Goal: Task Accomplishment & Management: Manage account settings

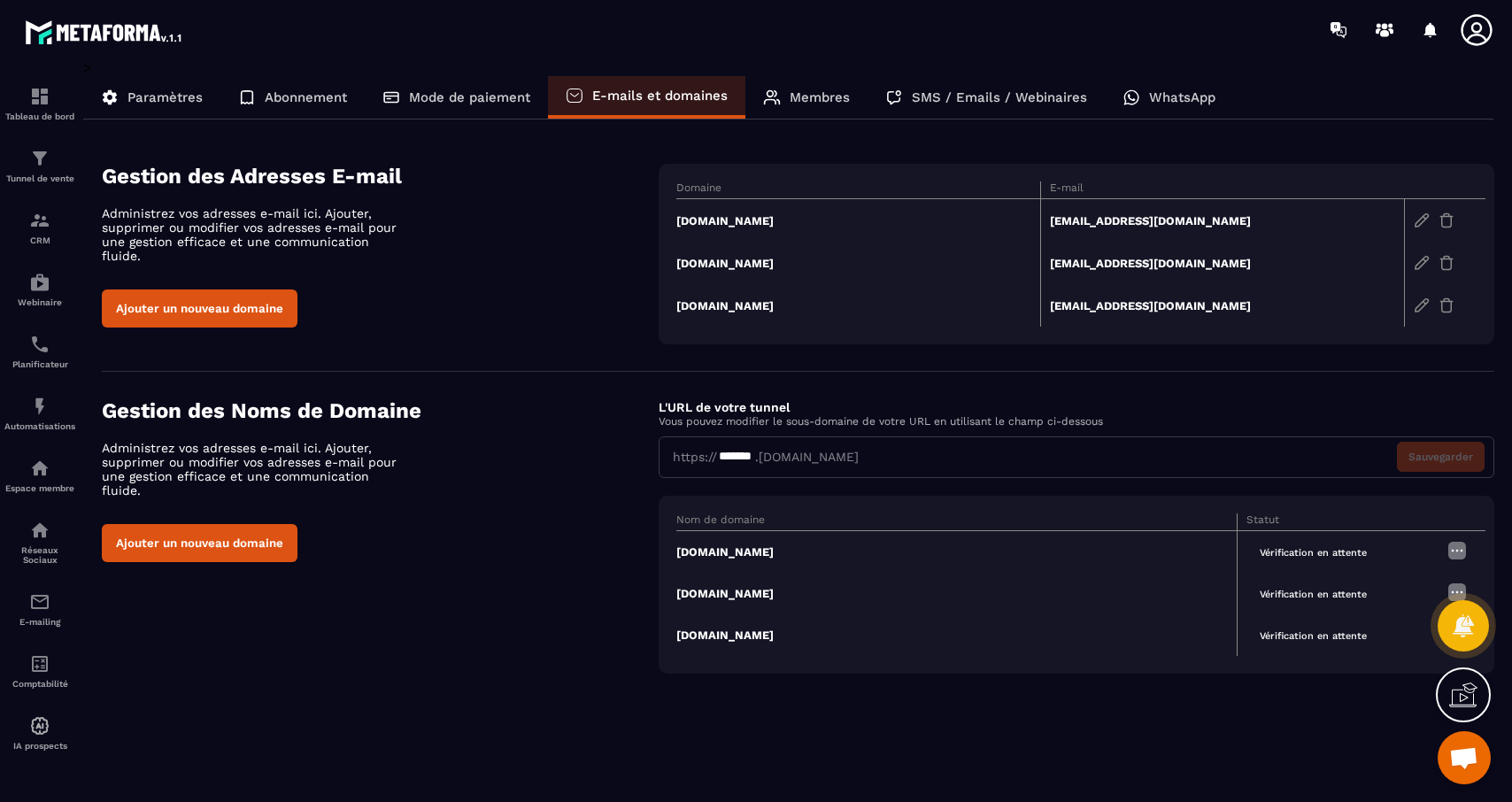
scroll to position [1262, 0]
click at [279, 104] on div "Abonnement" at bounding box center [292, 98] width 144 height 43
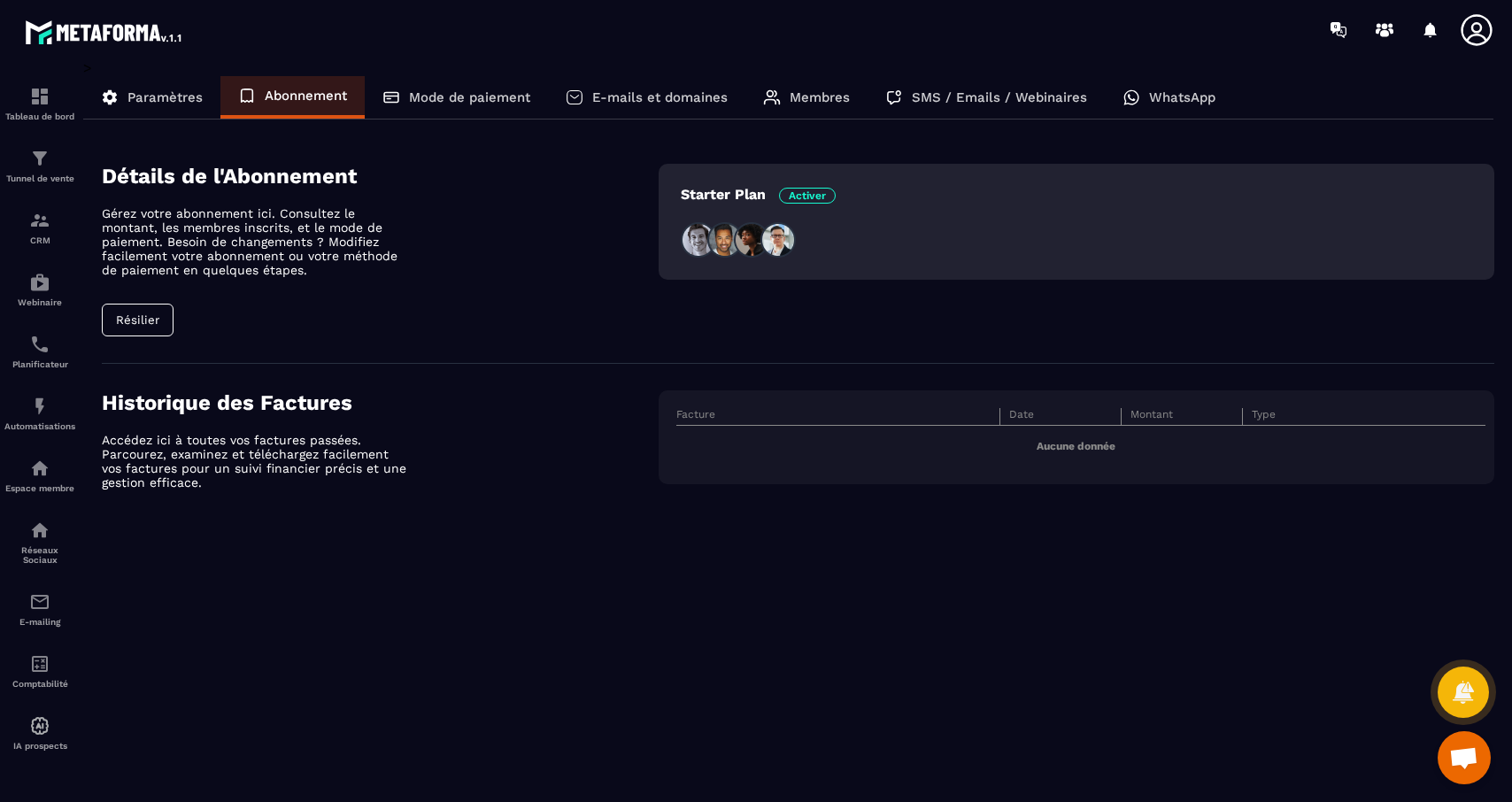
click at [467, 95] on p "Mode de paiement" at bounding box center [469, 97] width 121 height 15
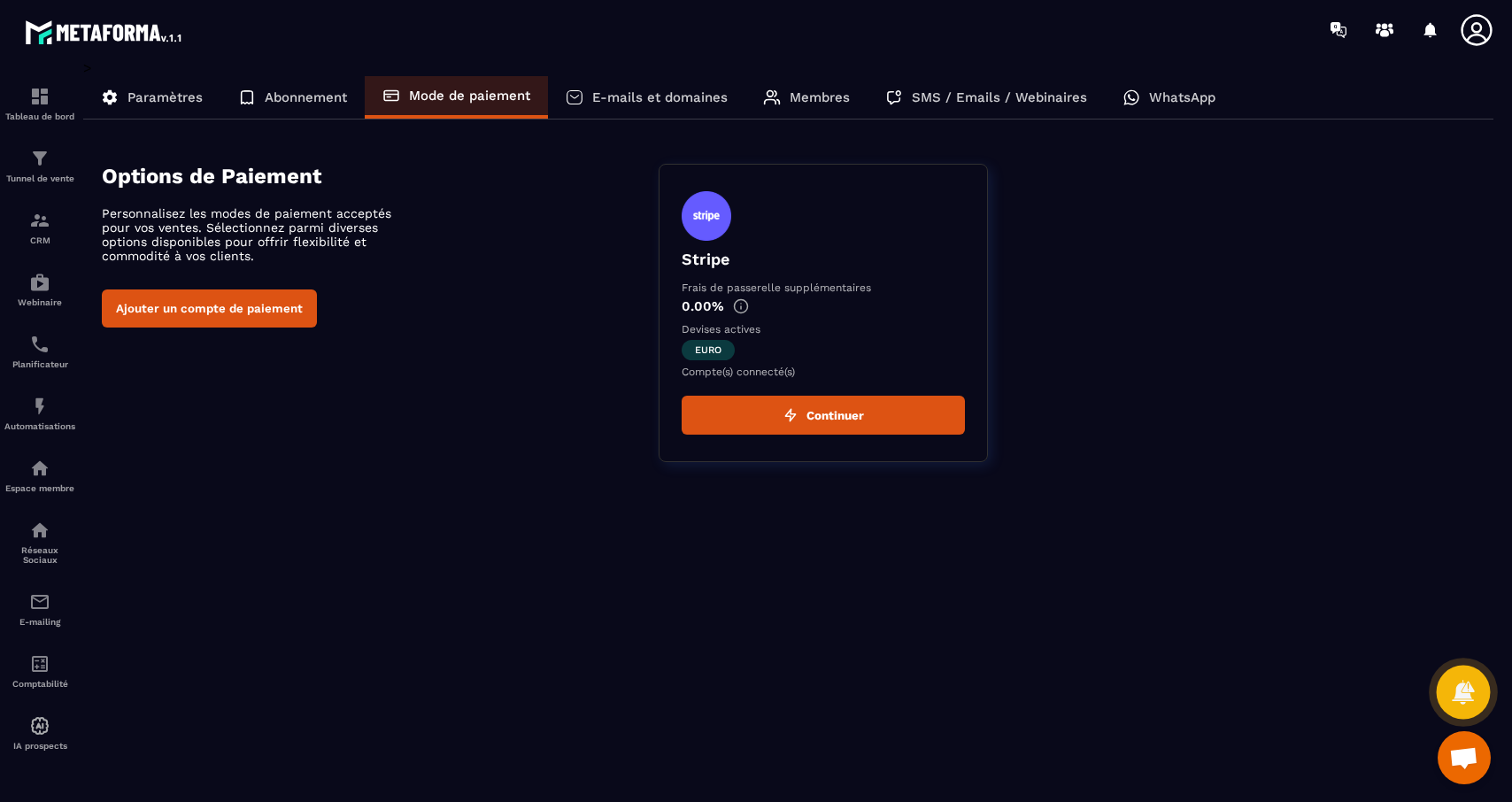
click at [1469, 685] on icon at bounding box center [1463, 691] width 22 height 24
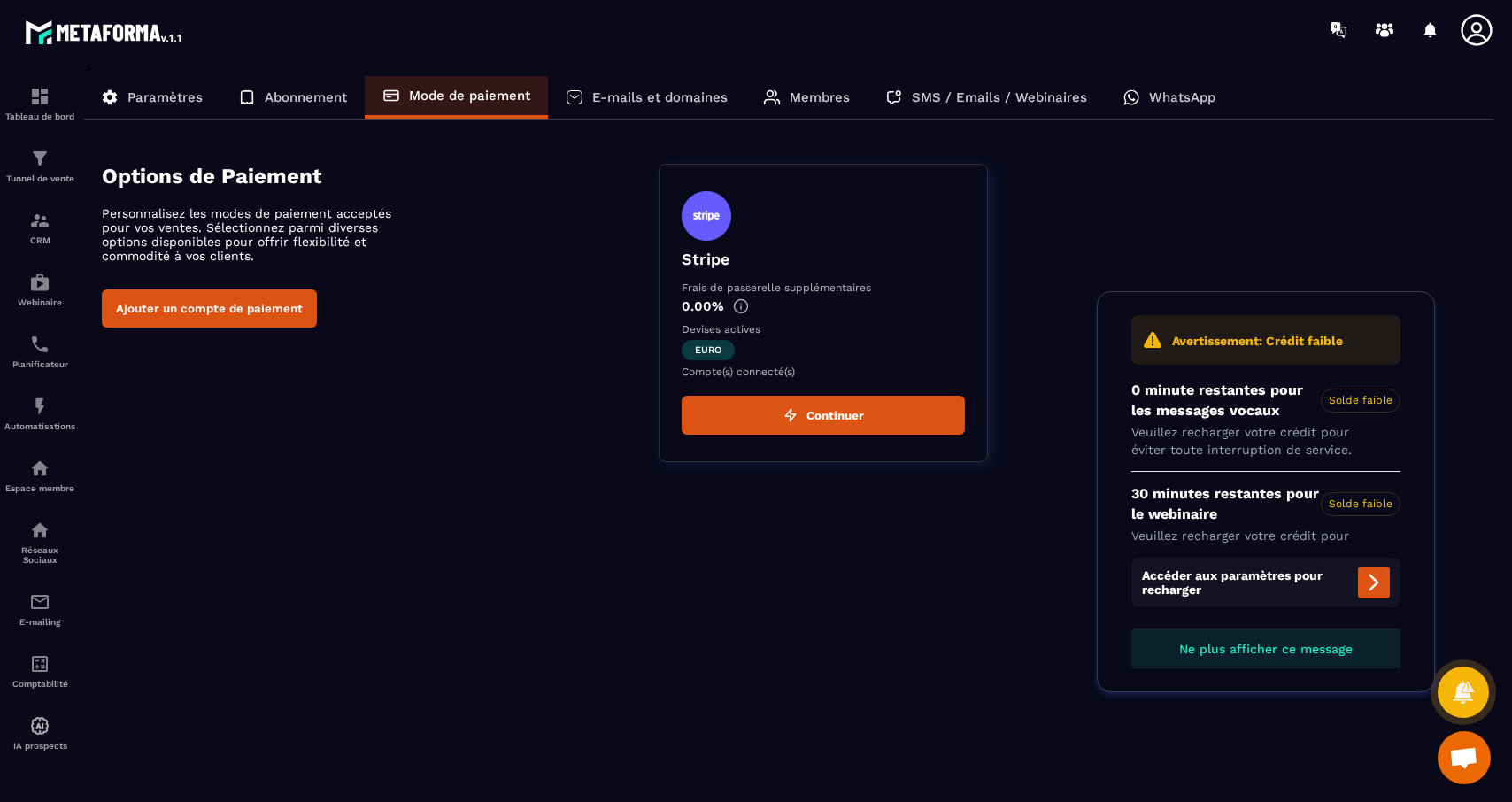
click at [1445, 576] on div "> Paramètres Abonnement Mode de paiement E-mails et domaines Membres SMS / Emai…" at bounding box center [788, 417] width 1410 height 718
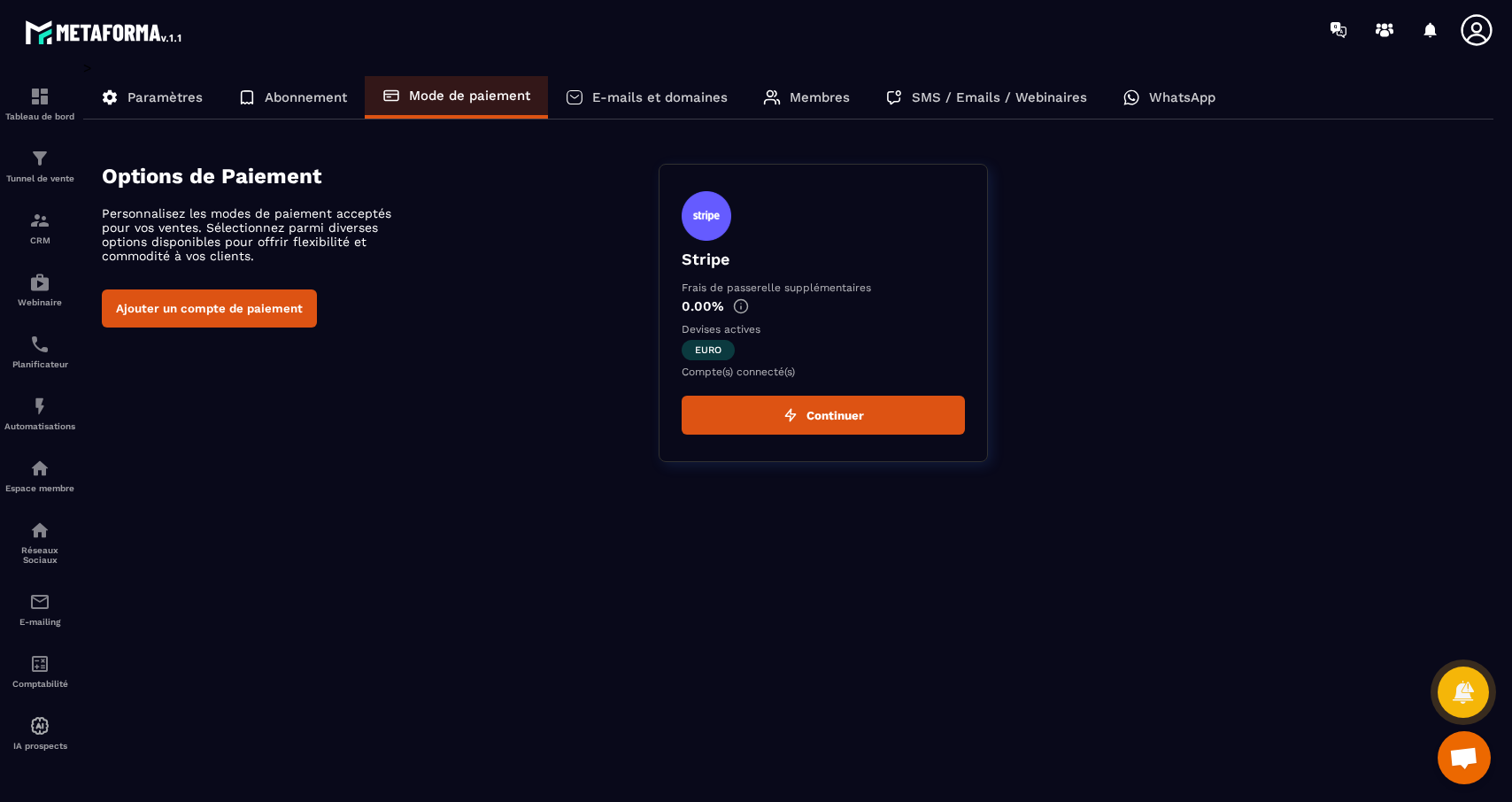
click at [814, 102] on p "Membres" at bounding box center [820, 97] width 60 height 15
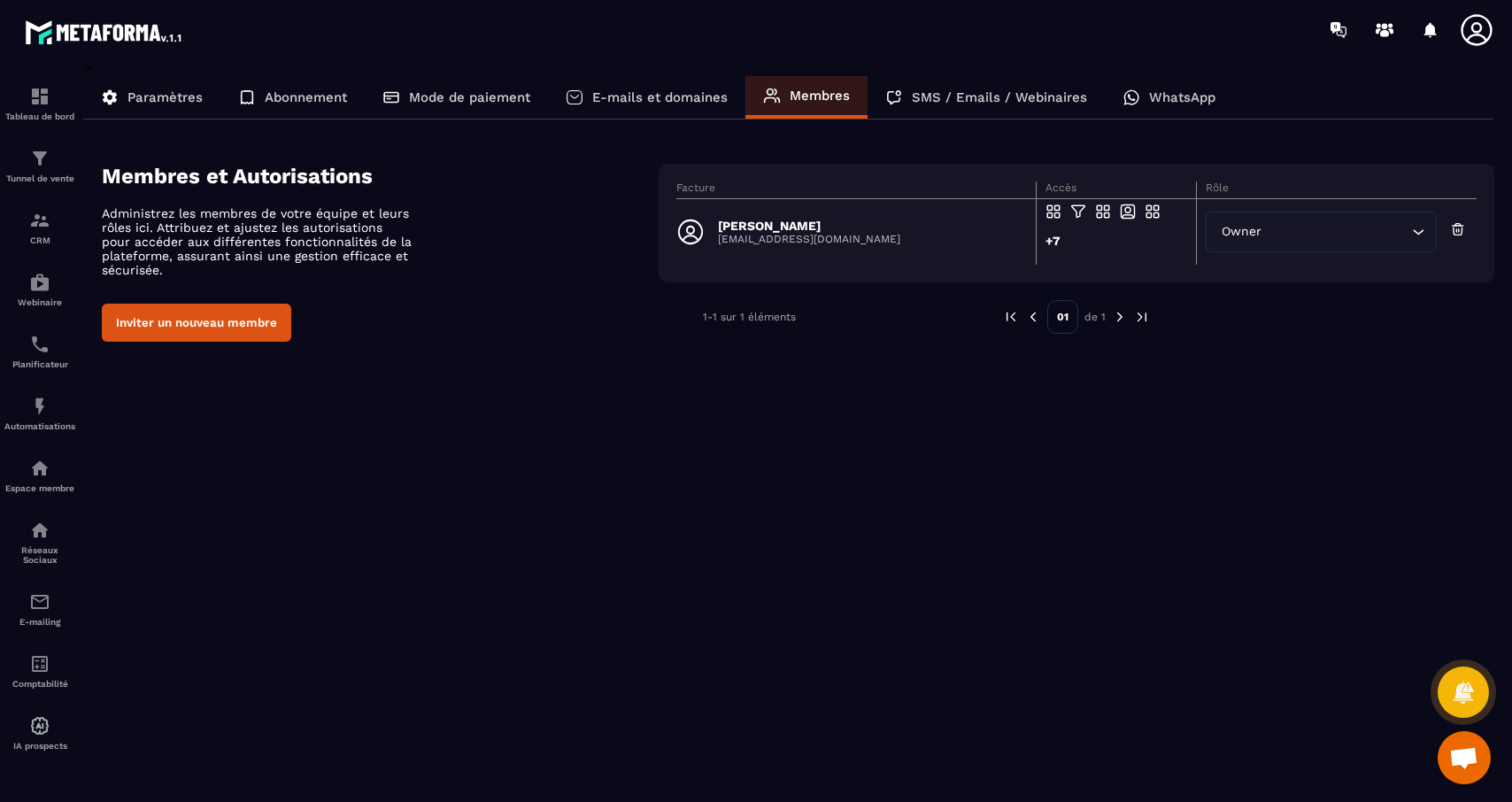
click at [1157, 103] on p "WhatsApp" at bounding box center [1181, 97] width 67 height 15
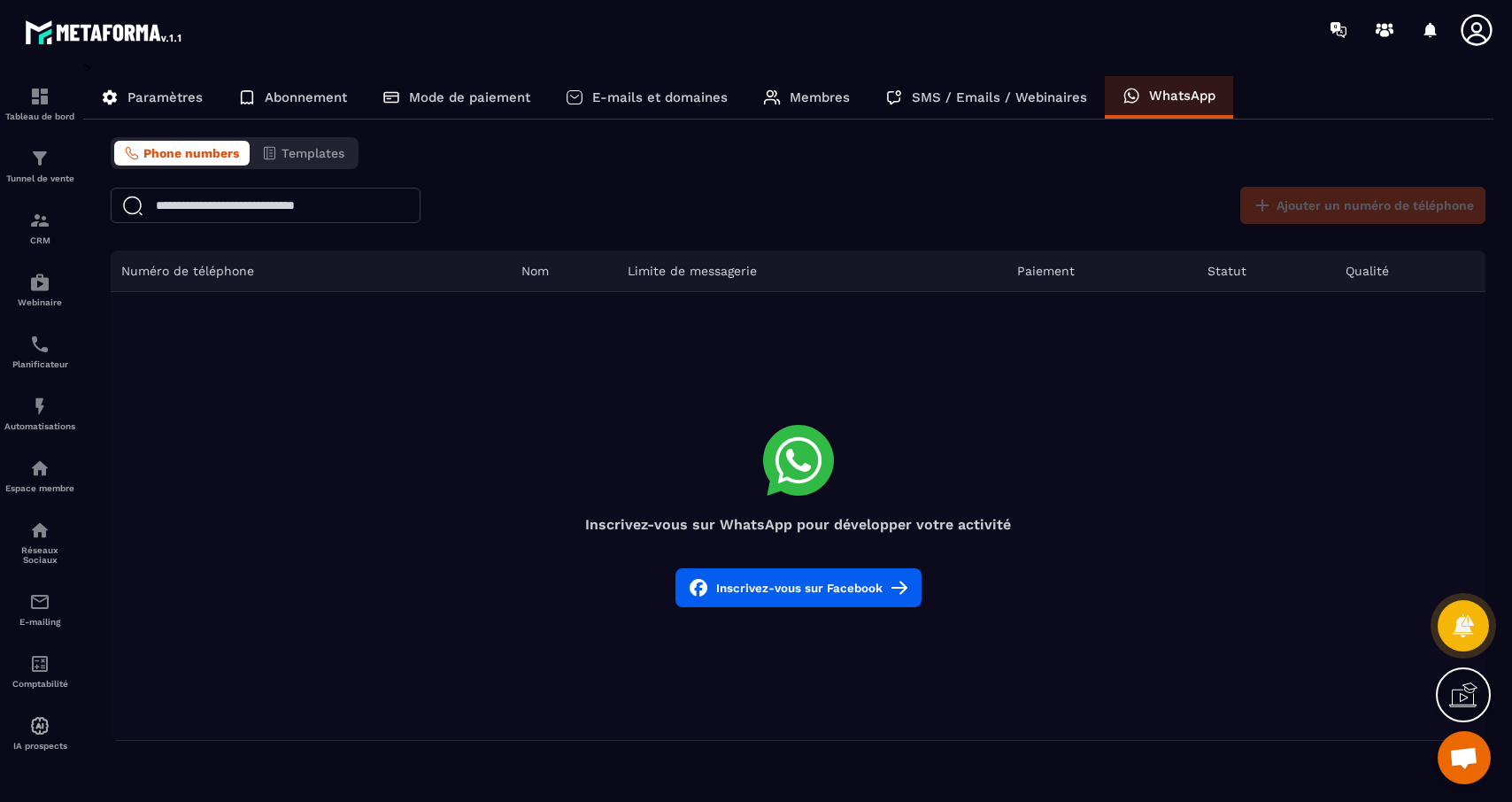
click at [1470, 697] on icon at bounding box center [1463, 694] width 28 height 28
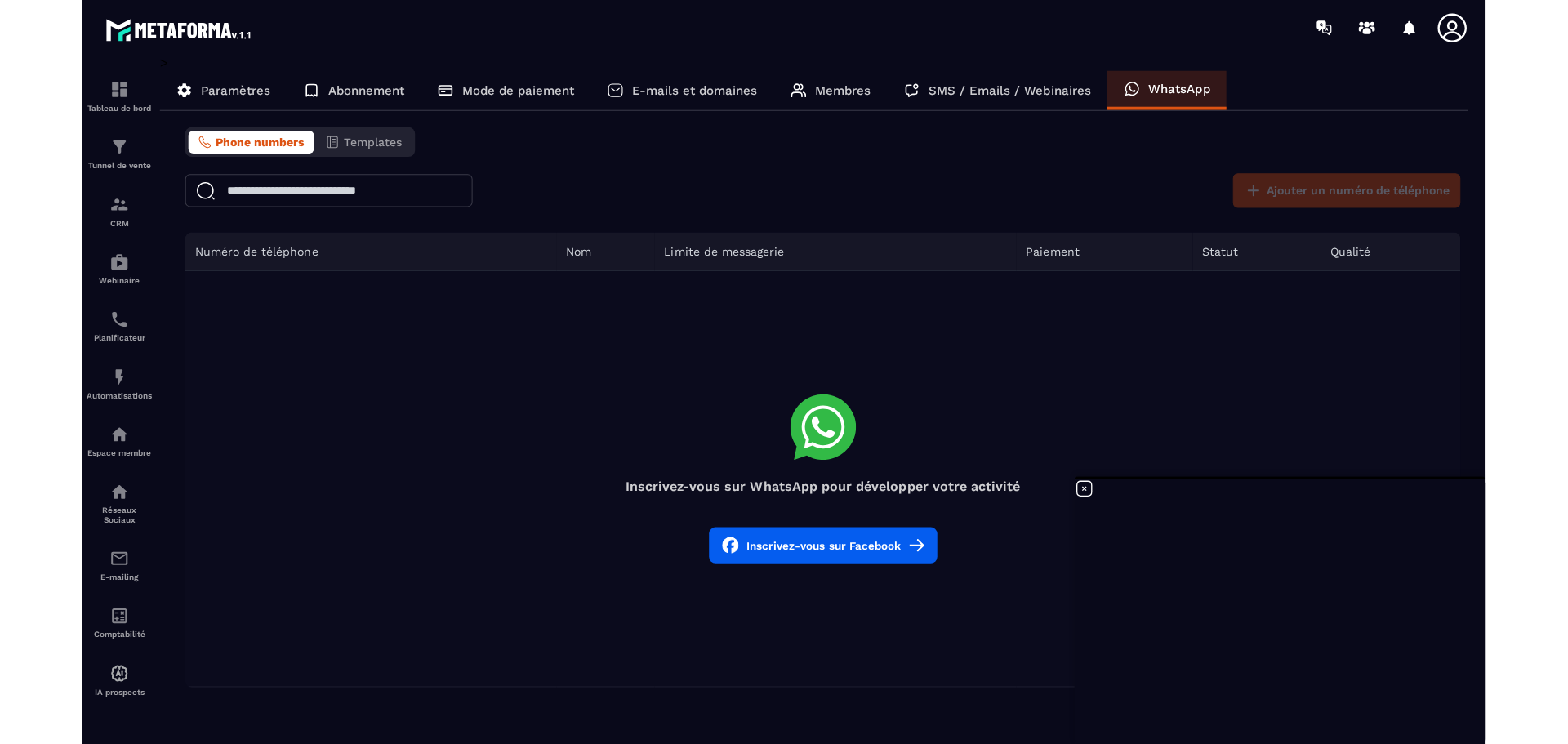
scroll to position [1128, 0]
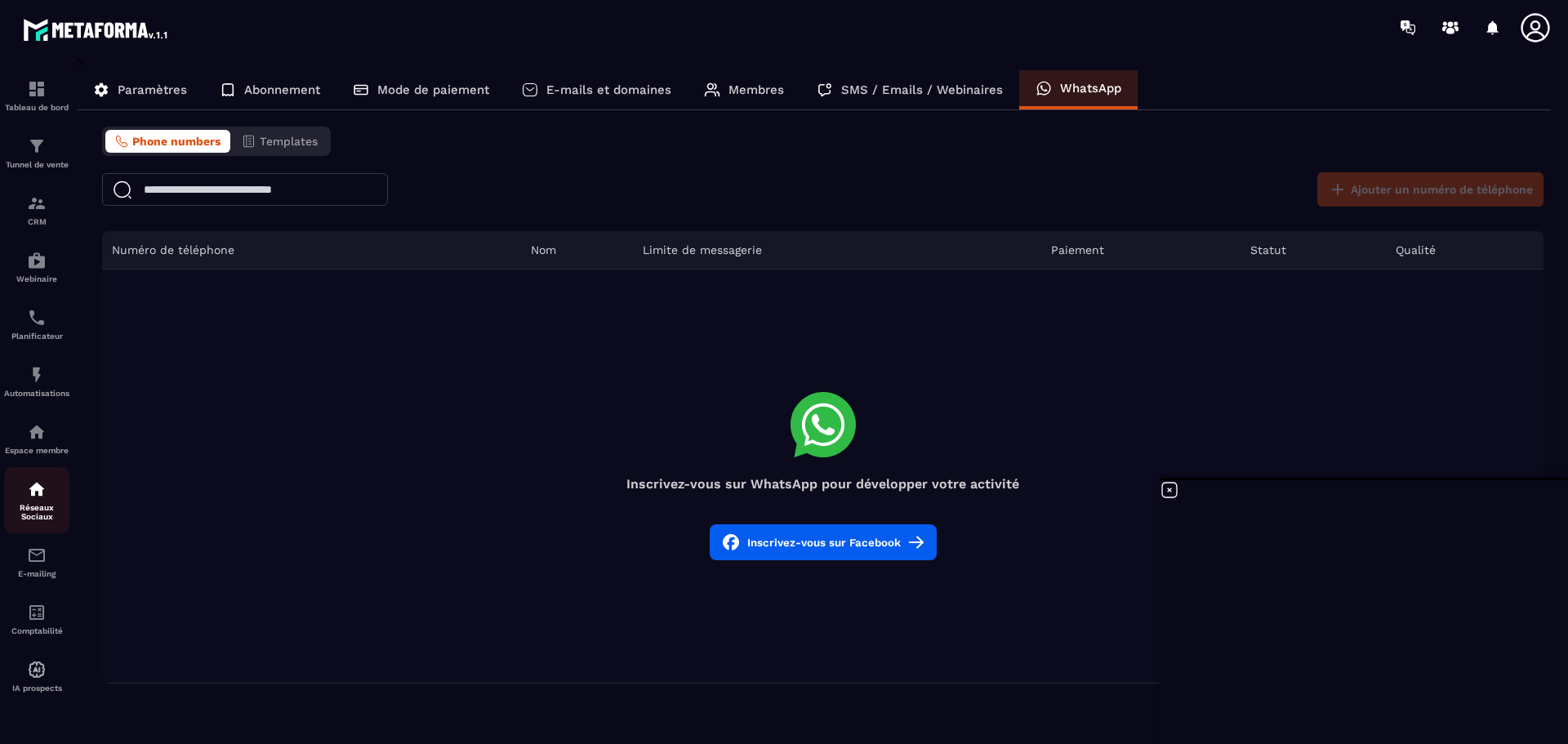
click at [35, 513] on p "Réseaux Sociaux" at bounding box center [37, 512] width 65 height 18
